Goal: Task Accomplishment & Management: Use online tool/utility

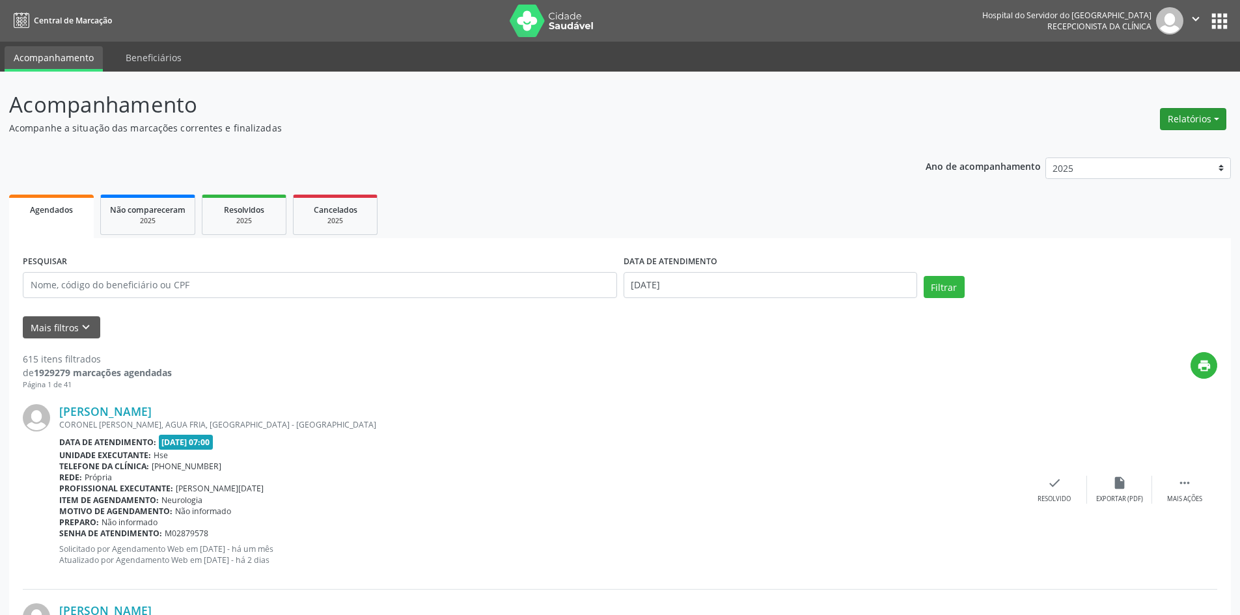
click at [1186, 117] on button "Relatórios" at bounding box center [1193, 119] width 66 height 22
click at [1124, 148] on link "Agendamentos" at bounding box center [1157, 147] width 140 height 18
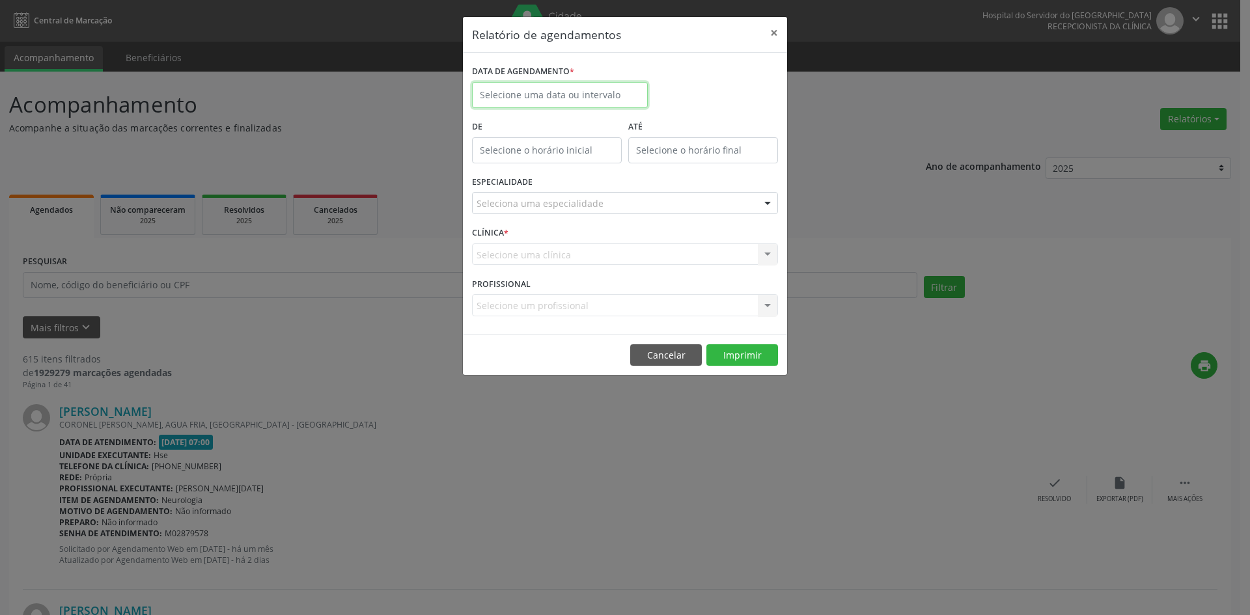
click at [584, 94] on input "text" at bounding box center [560, 95] width 176 height 26
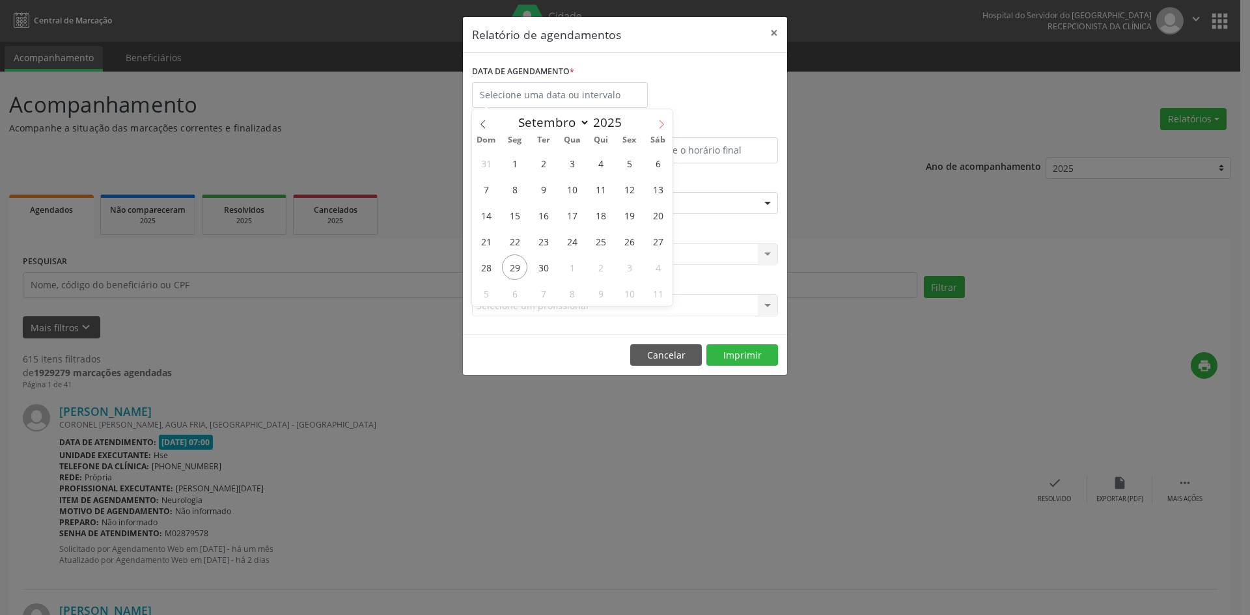
click at [663, 118] on span at bounding box center [661, 120] width 22 height 22
select select "9"
click at [576, 163] on span "1" at bounding box center [571, 162] width 25 height 25
type input "01/10/2025"
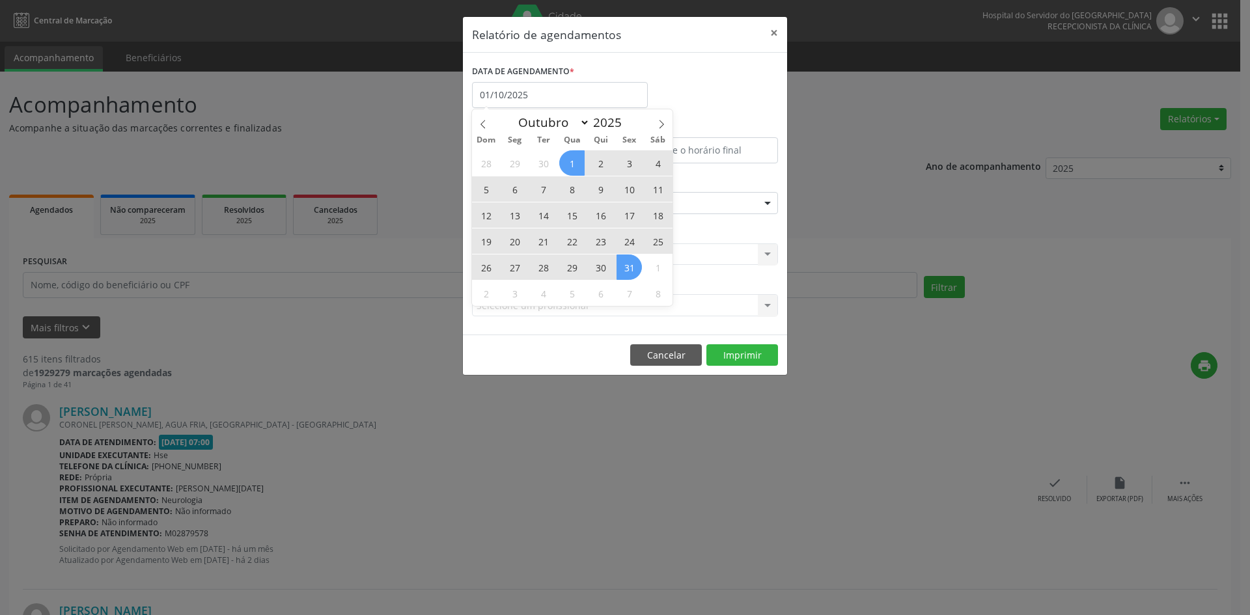
drag, startPoint x: 576, startPoint y: 163, endPoint x: 625, endPoint y: 262, distance: 109.8
click at [625, 262] on div "28 29 30 1 2 3 4 5 6 7 8 9 10 11 12 13 14 15 16 17 18 19 20 21 22 23 24 25 26 2…" at bounding box center [572, 228] width 201 height 156
click at [626, 262] on span "31" at bounding box center [629, 267] width 25 height 25
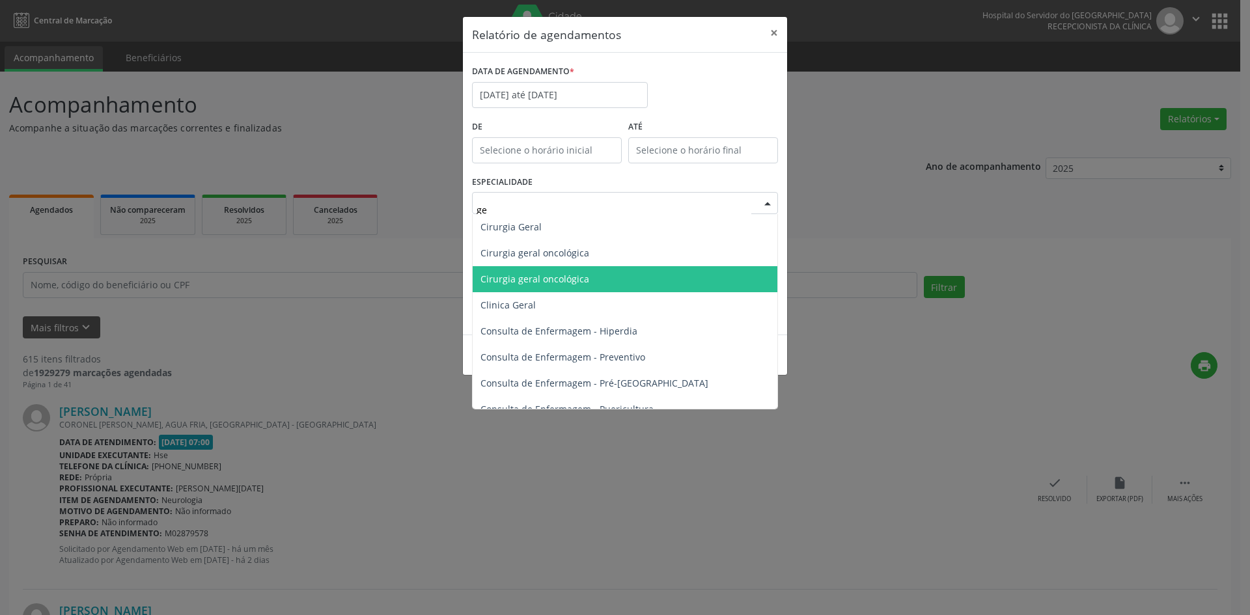
type input "ger"
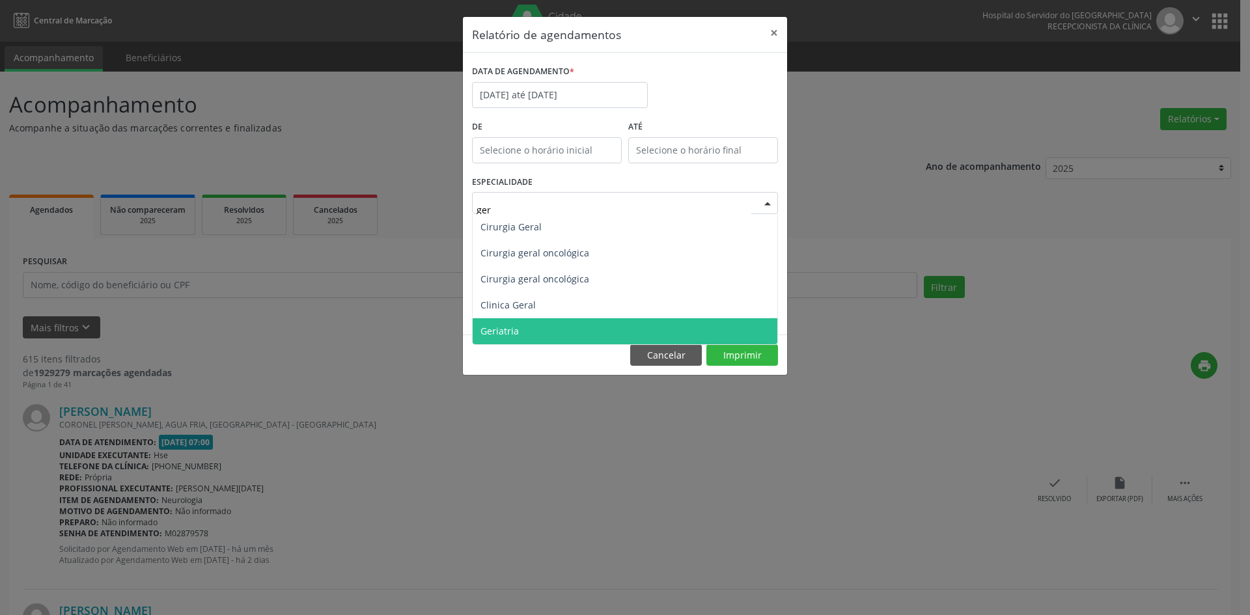
click at [569, 328] on span "Geriatria" at bounding box center [625, 331] width 305 height 26
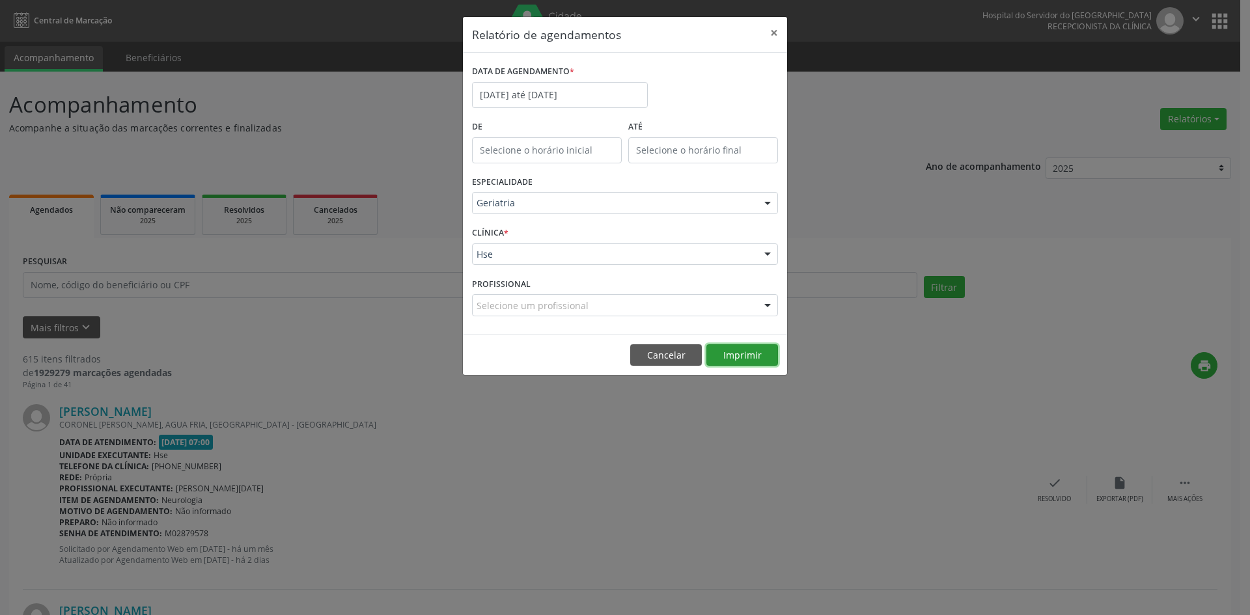
click at [746, 357] on button "Imprimir" at bounding box center [742, 355] width 72 height 22
